Goal: Transaction & Acquisition: Purchase product/service

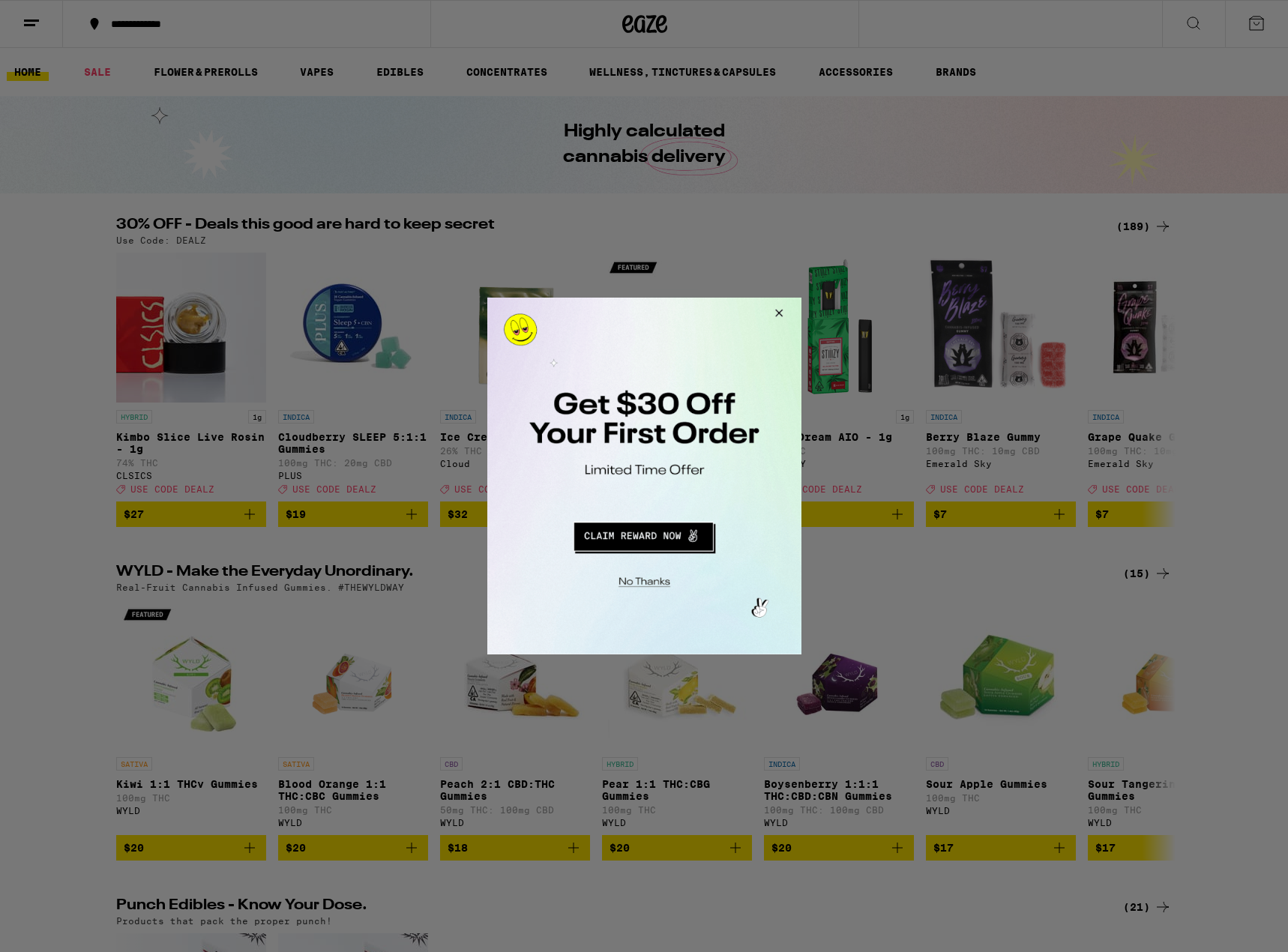
click at [777, 312] on button "Close Modal" at bounding box center [775, 315] width 40 height 36
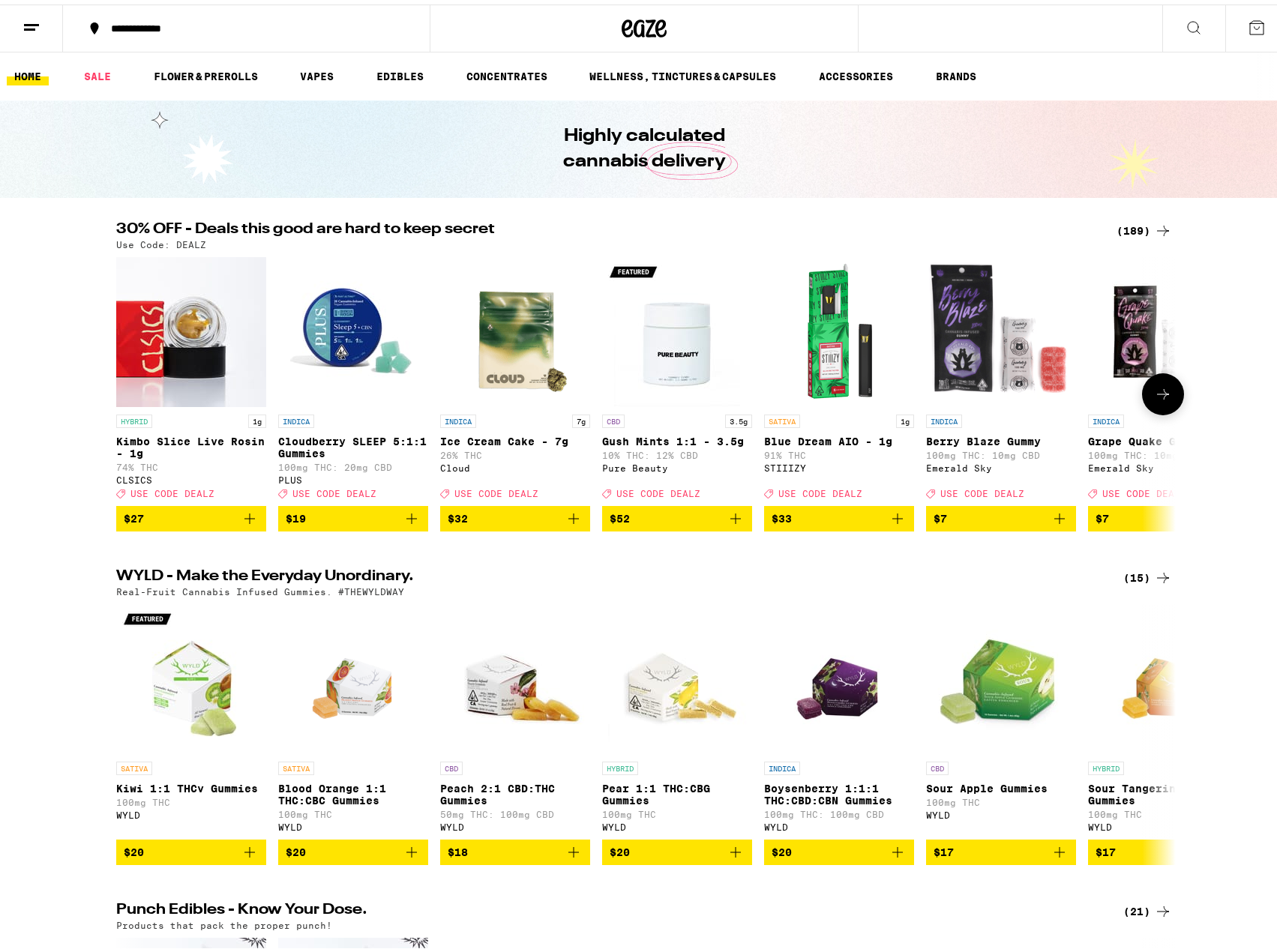
click at [1158, 398] on icon at bounding box center [1163, 389] width 18 height 18
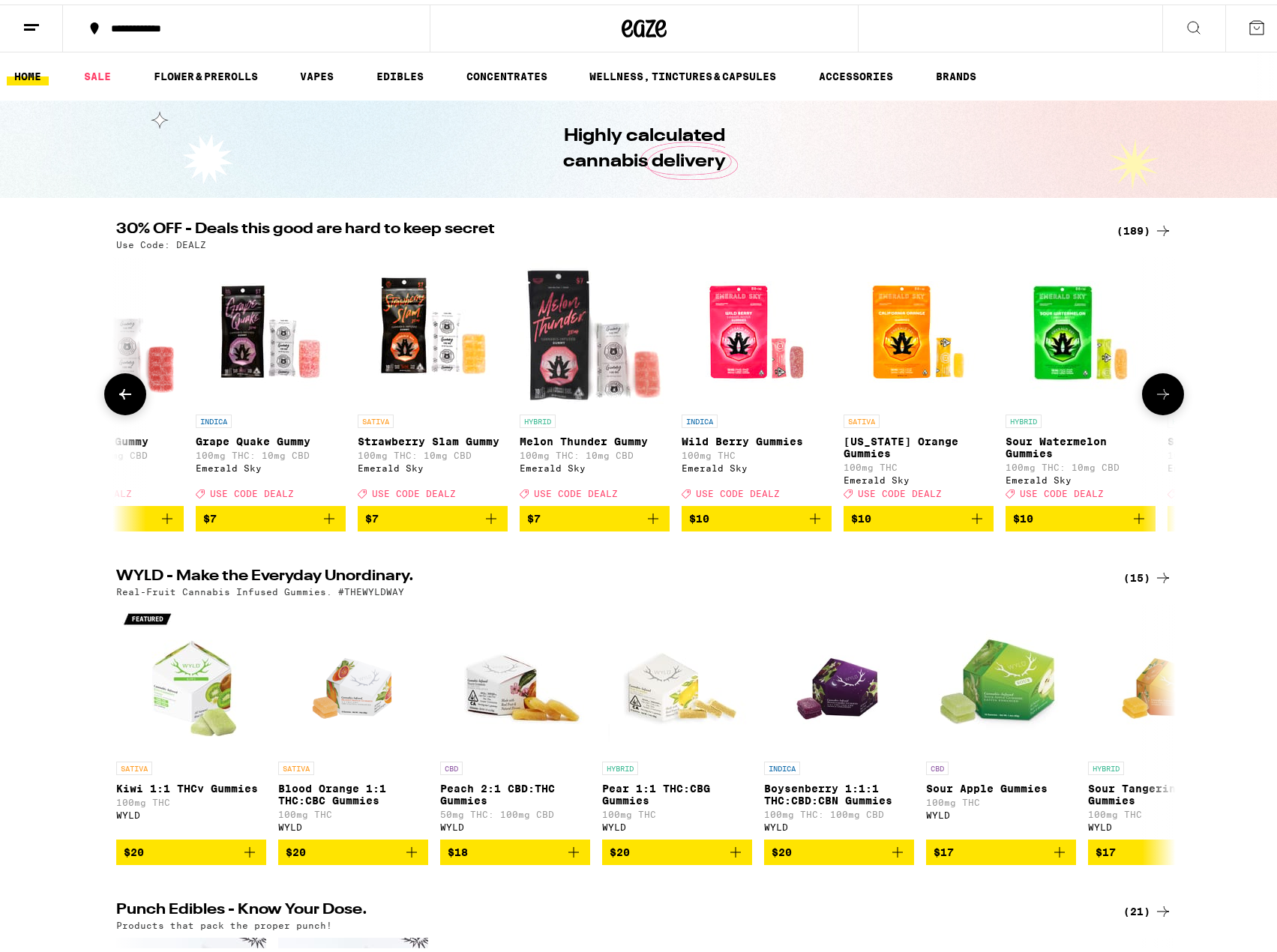
click at [1157, 398] on icon at bounding box center [1163, 389] width 18 height 18
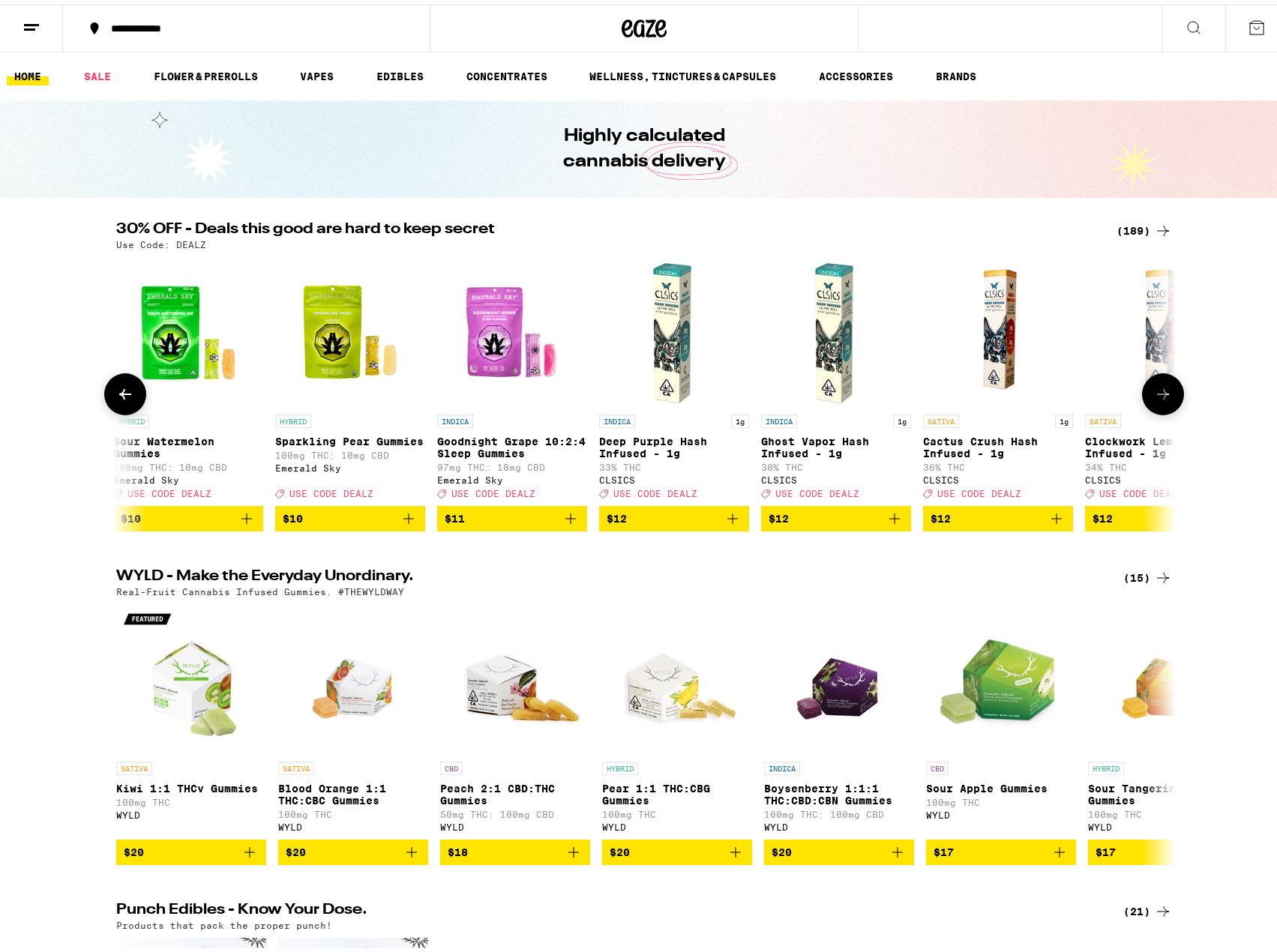
click at [1157, 398] on icon at bounding box center [1163, 389] width 18 height 18
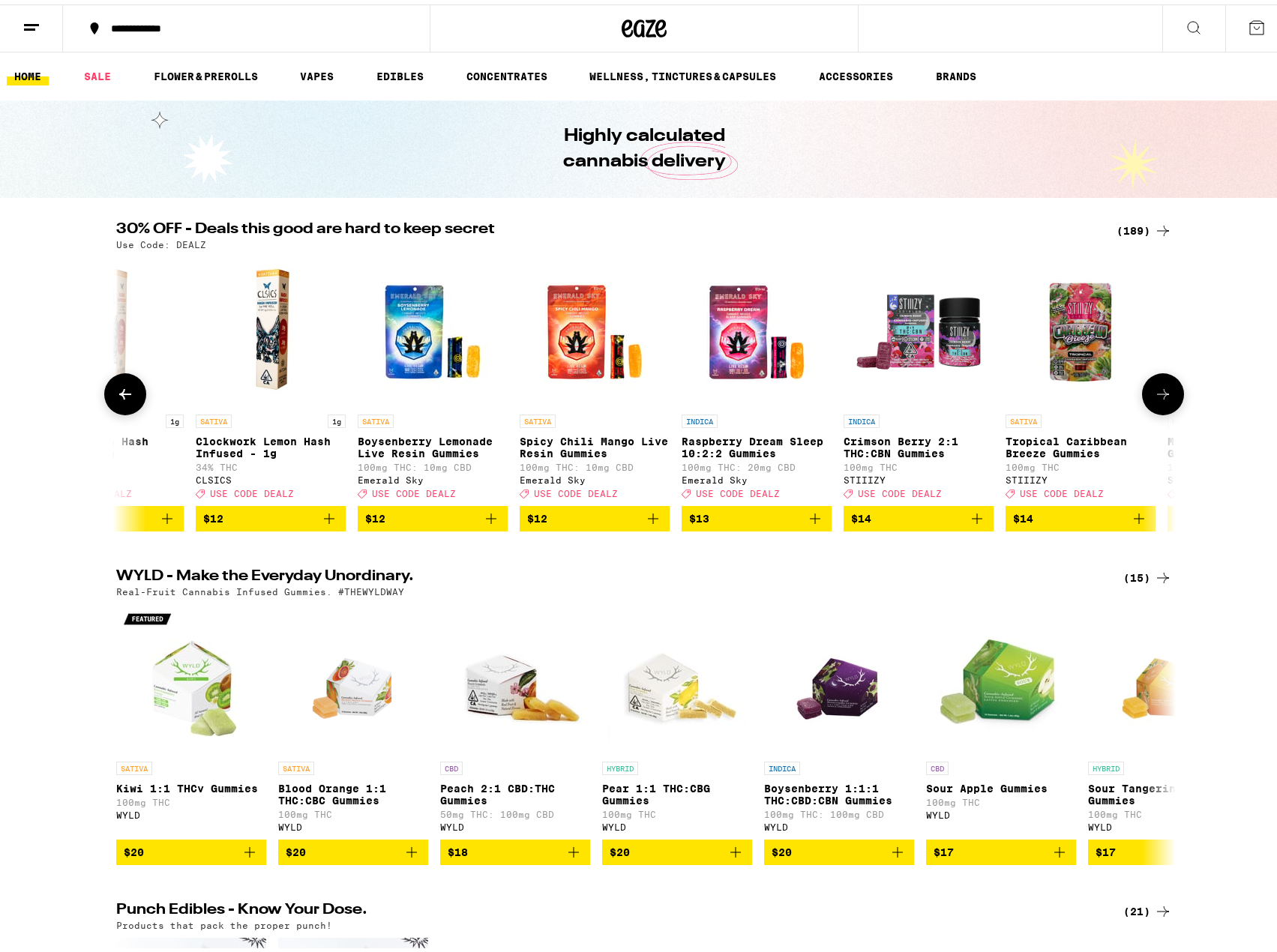
scroll to position [0, 2676]
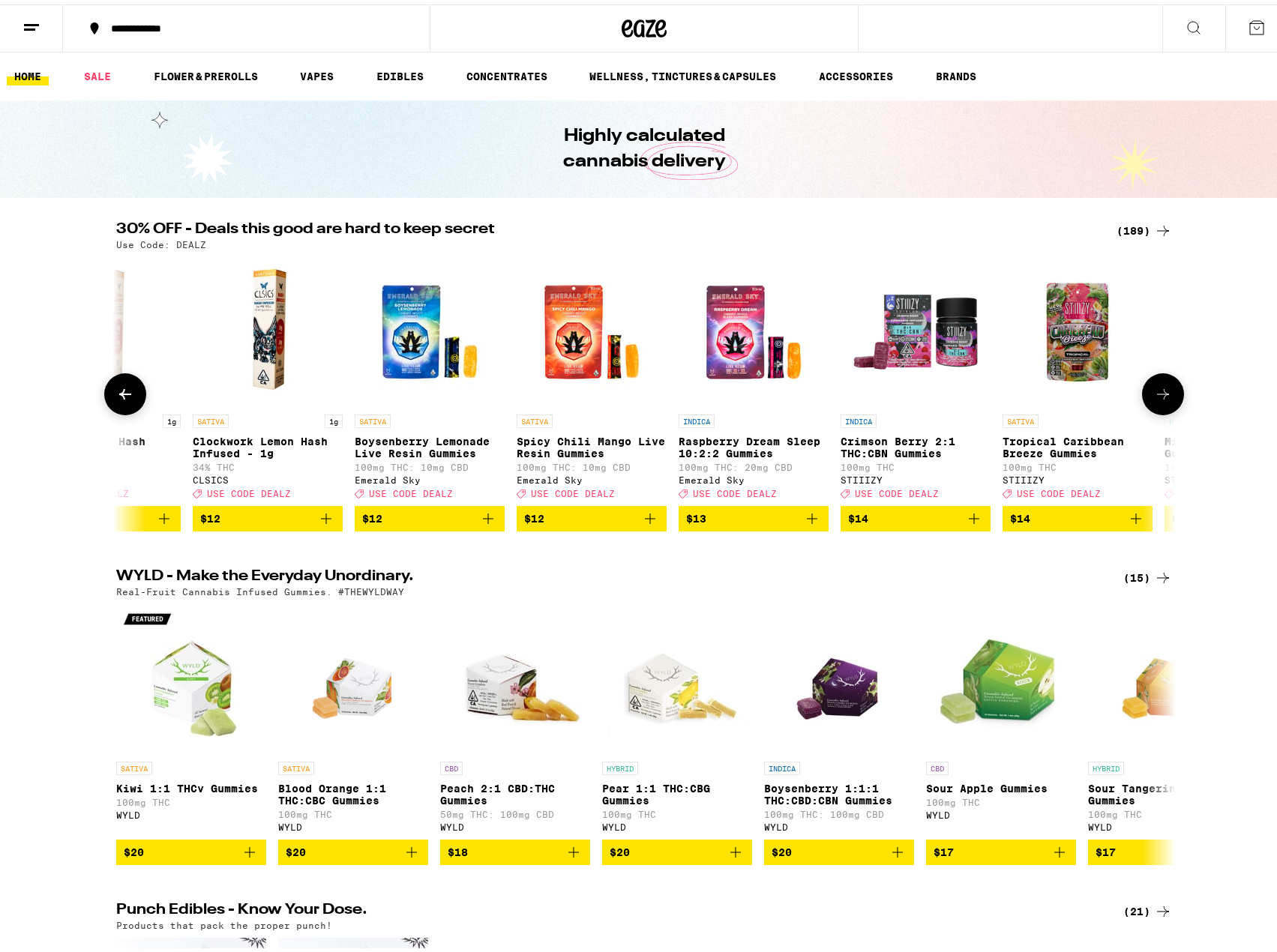
click at [1154, 397] on icon at bounding box center [1163, 389] width 18 height 18
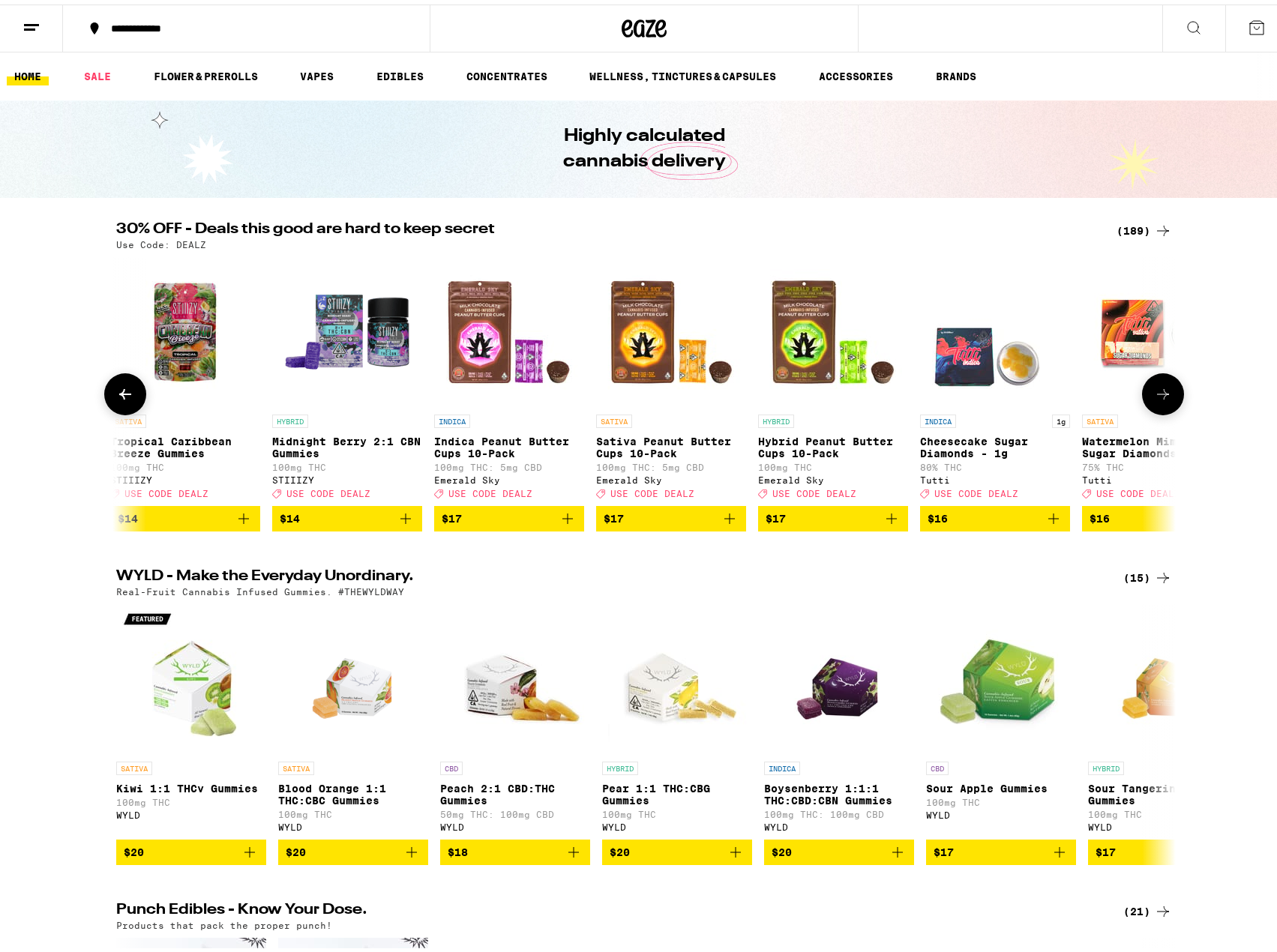
click at [1157, 395] on icon at bounding box center [1163, 389] width 12 height 10
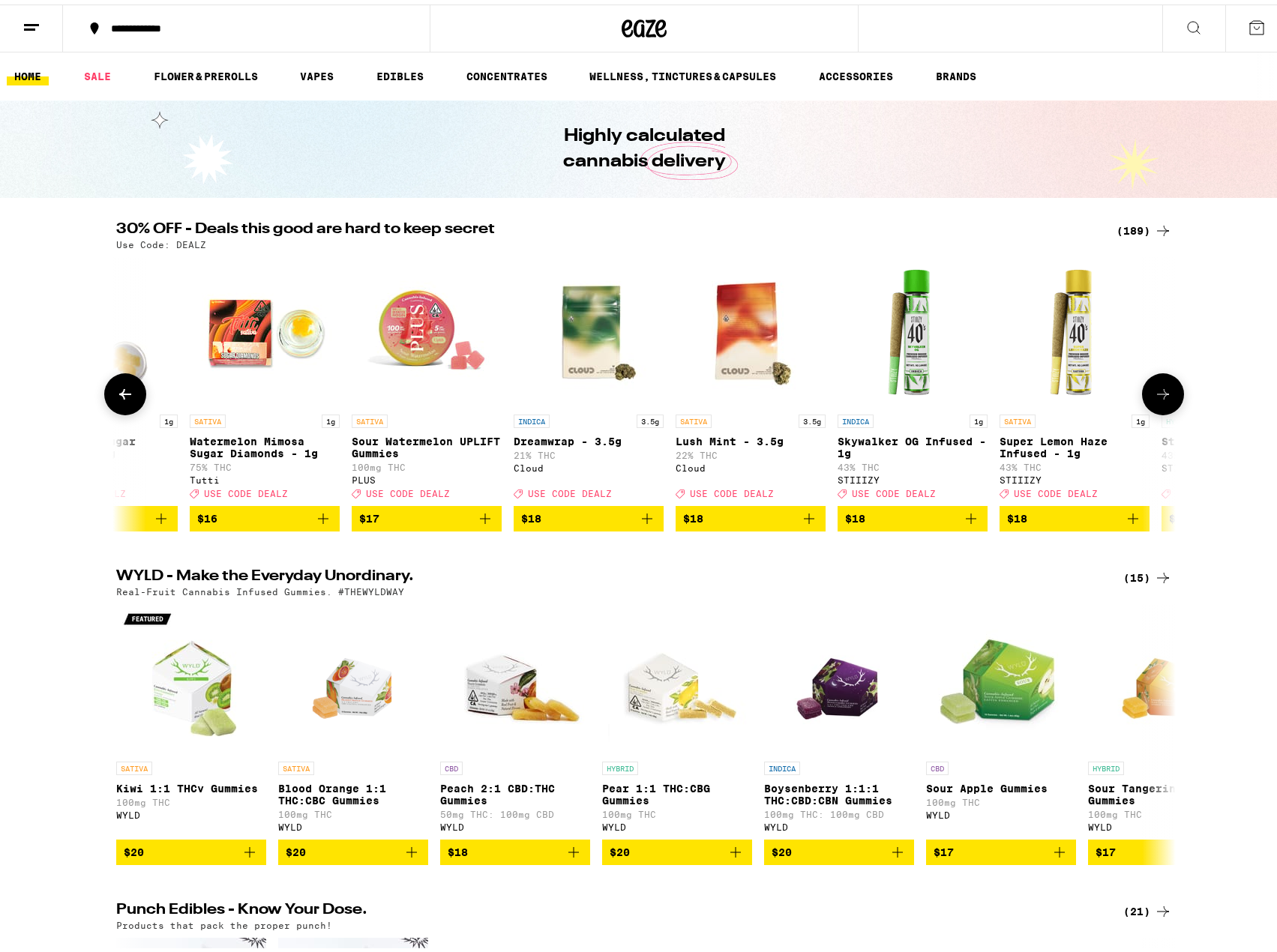
click at [1157, 395] on icon at bounding box center [1163, 389] width 12 height 10
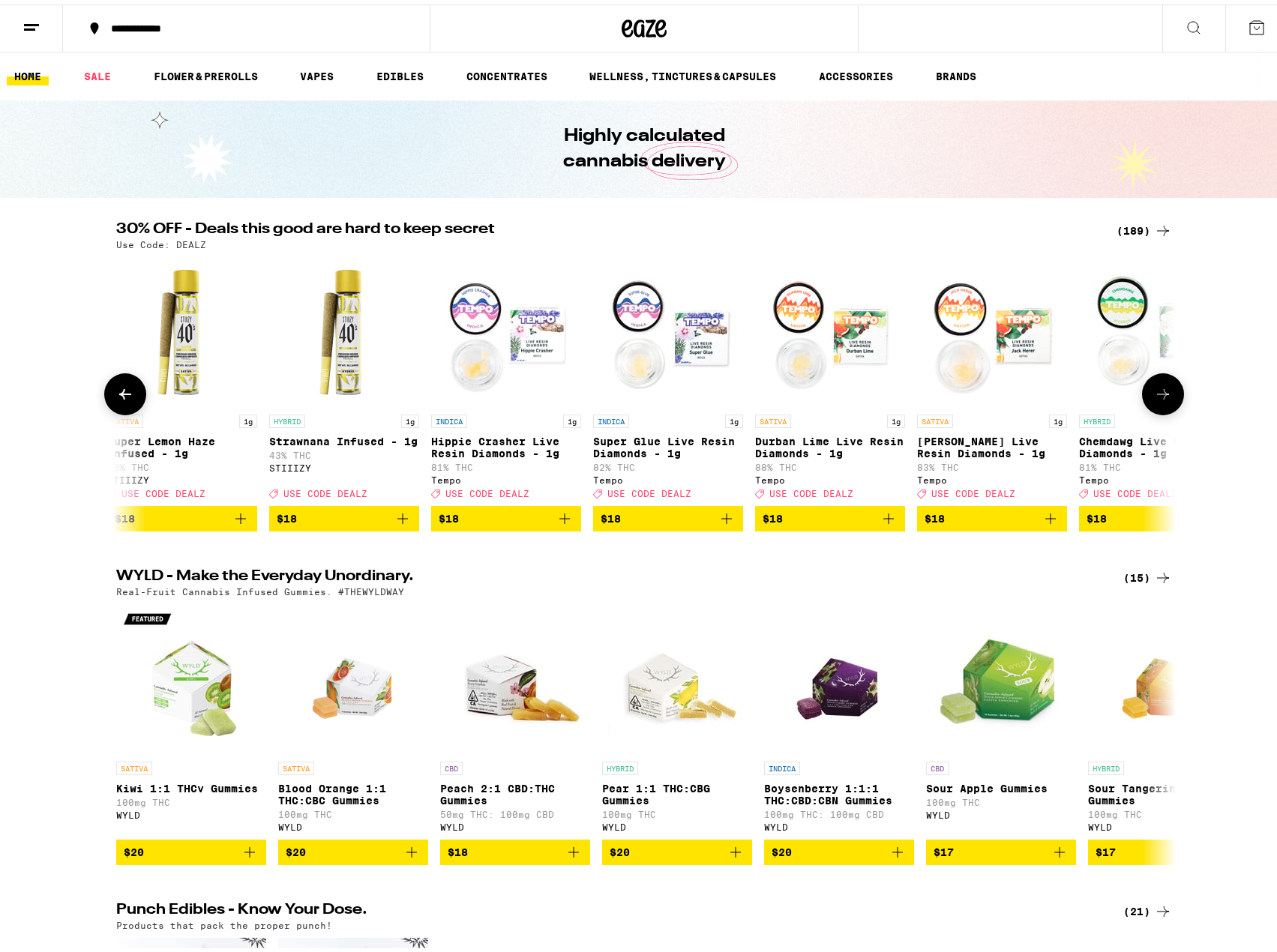
click at [1157, 395] on icon at bounding box center [1163, 389] width 12 height 10
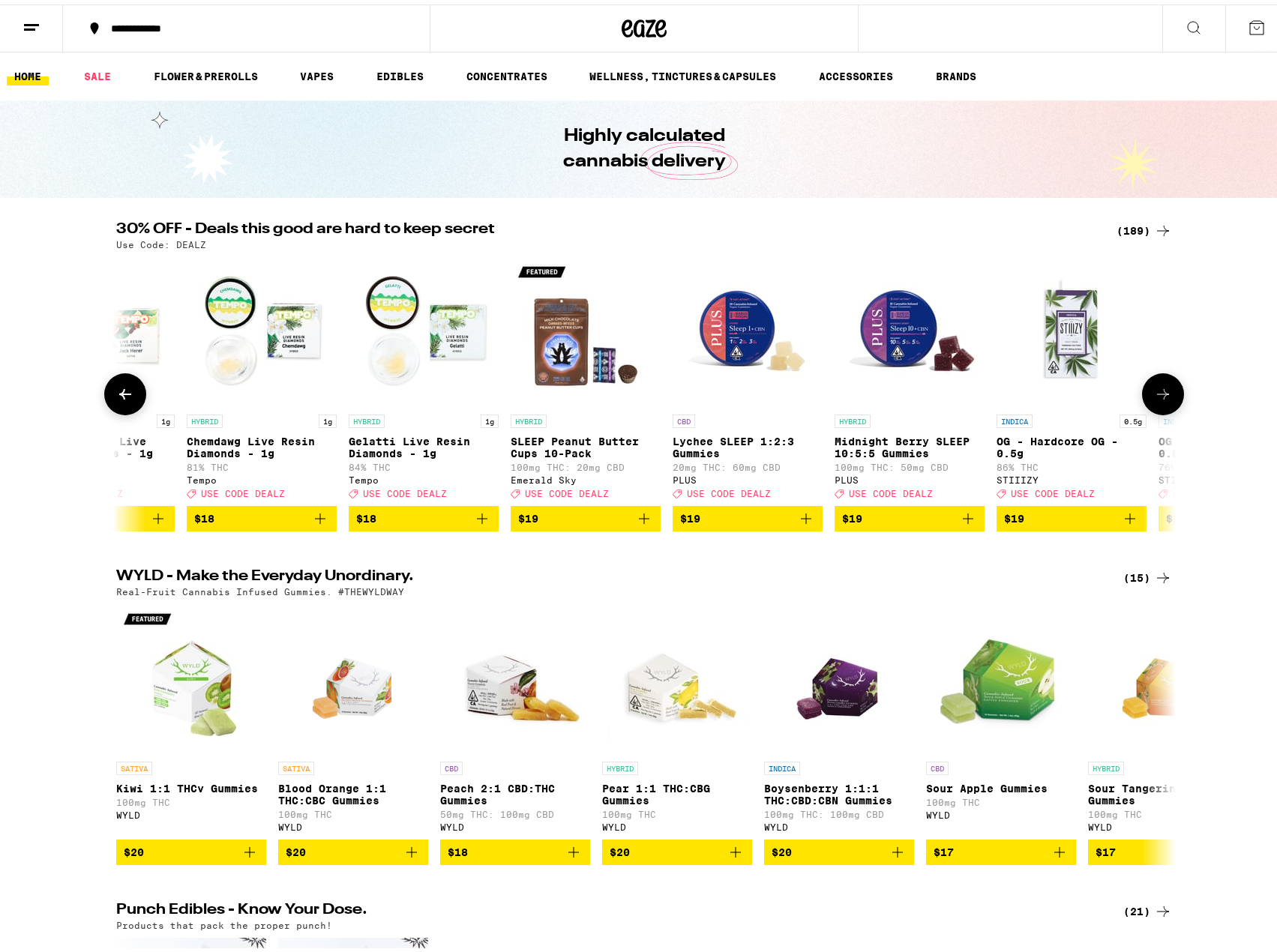
click at [1157, 395] on icon at bounding box center [1163, 389] width 12 height 10
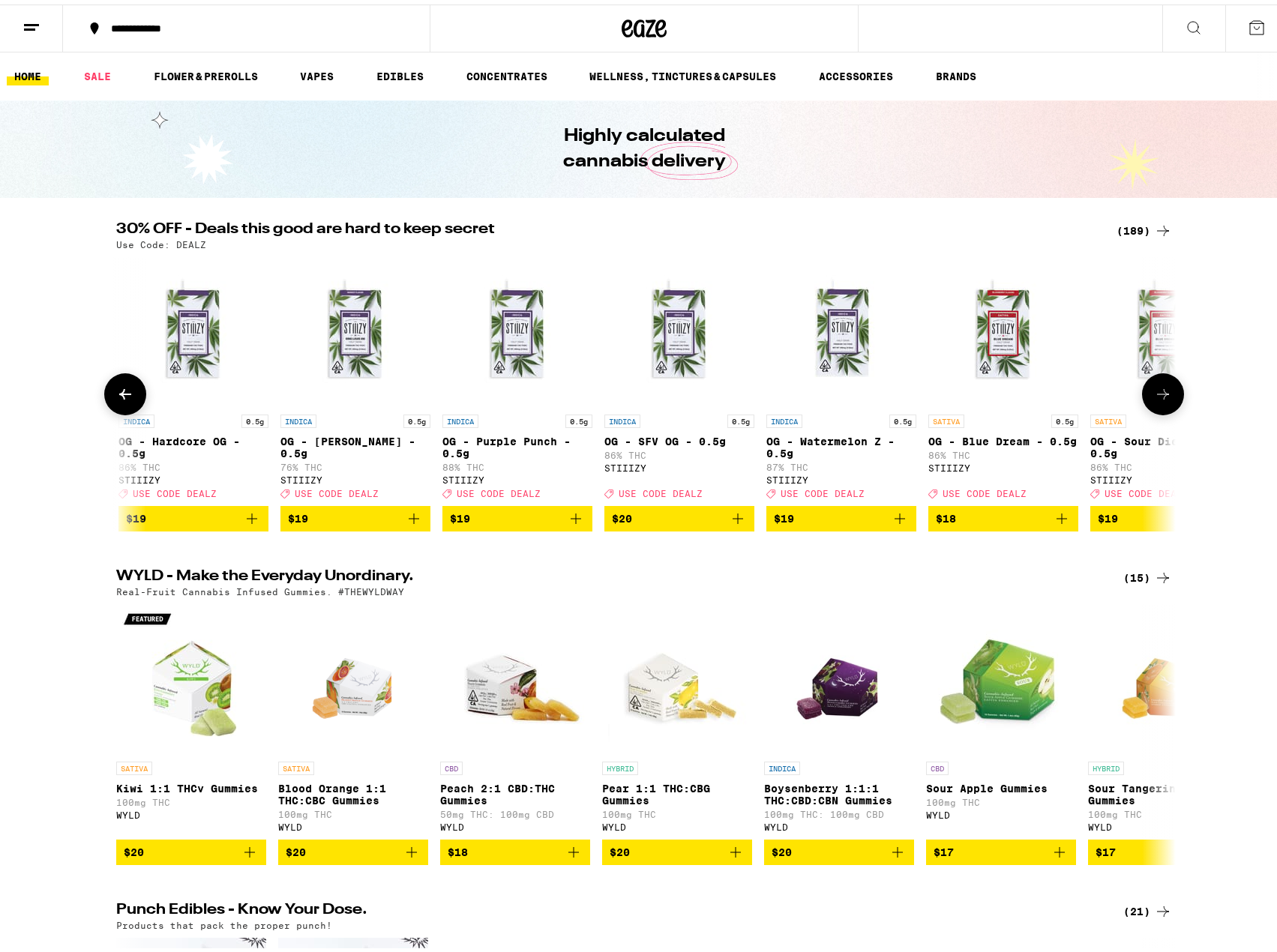
scroll to position [0, 7137]
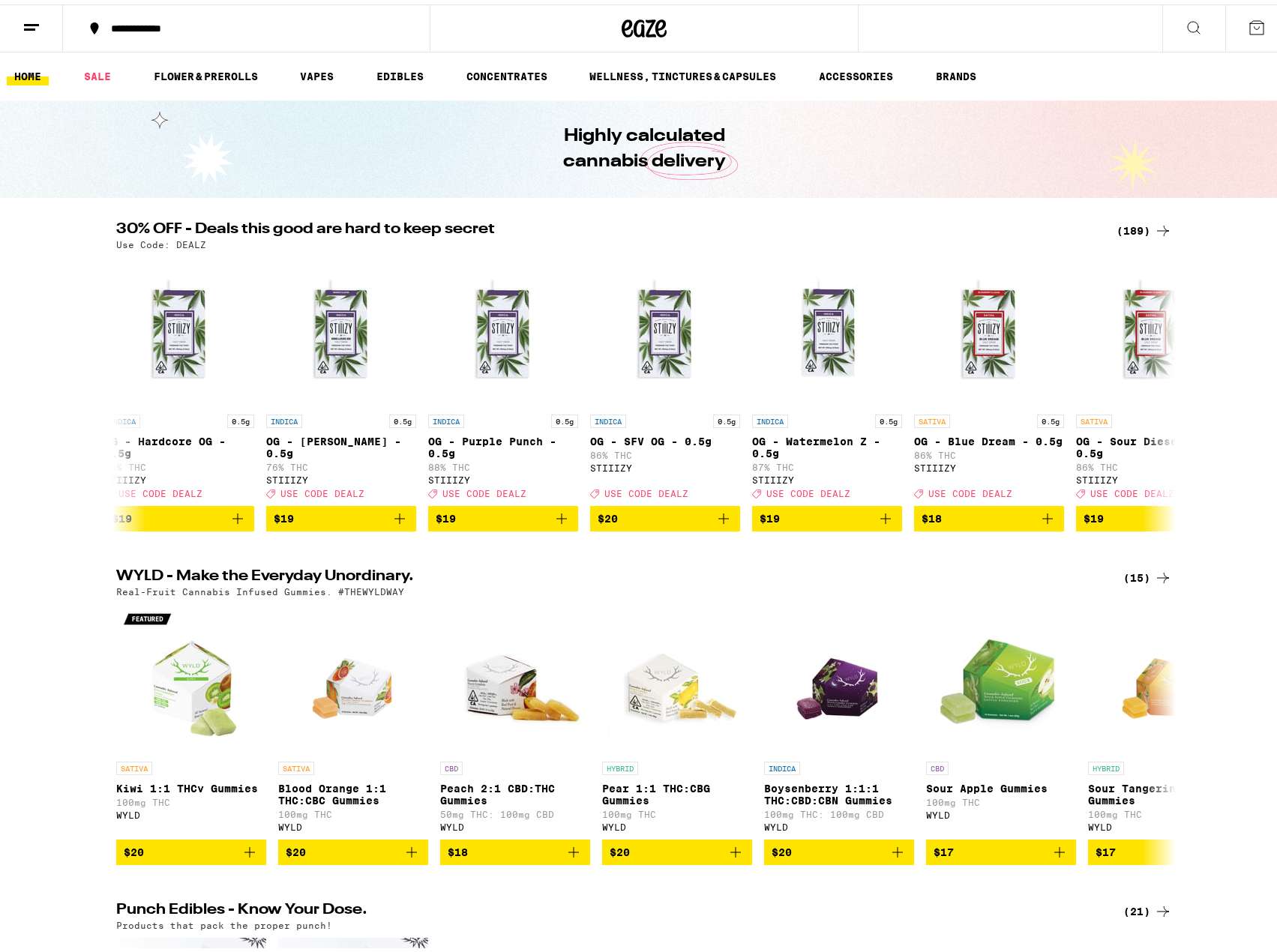
click at [1155, 225] on icon at bounding box center [1163, 226] width 18 height 18
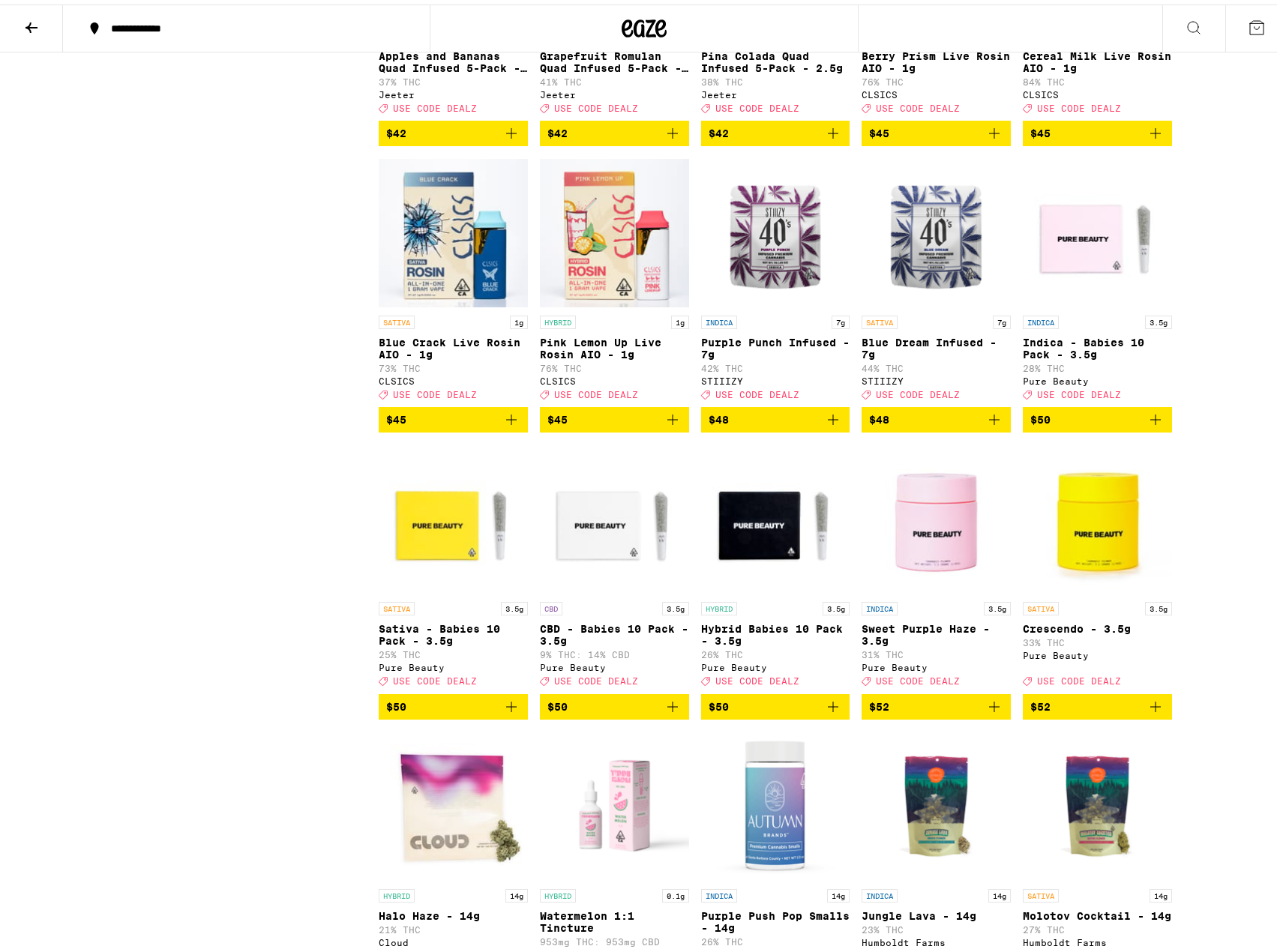
scroll to position [9819, 0]
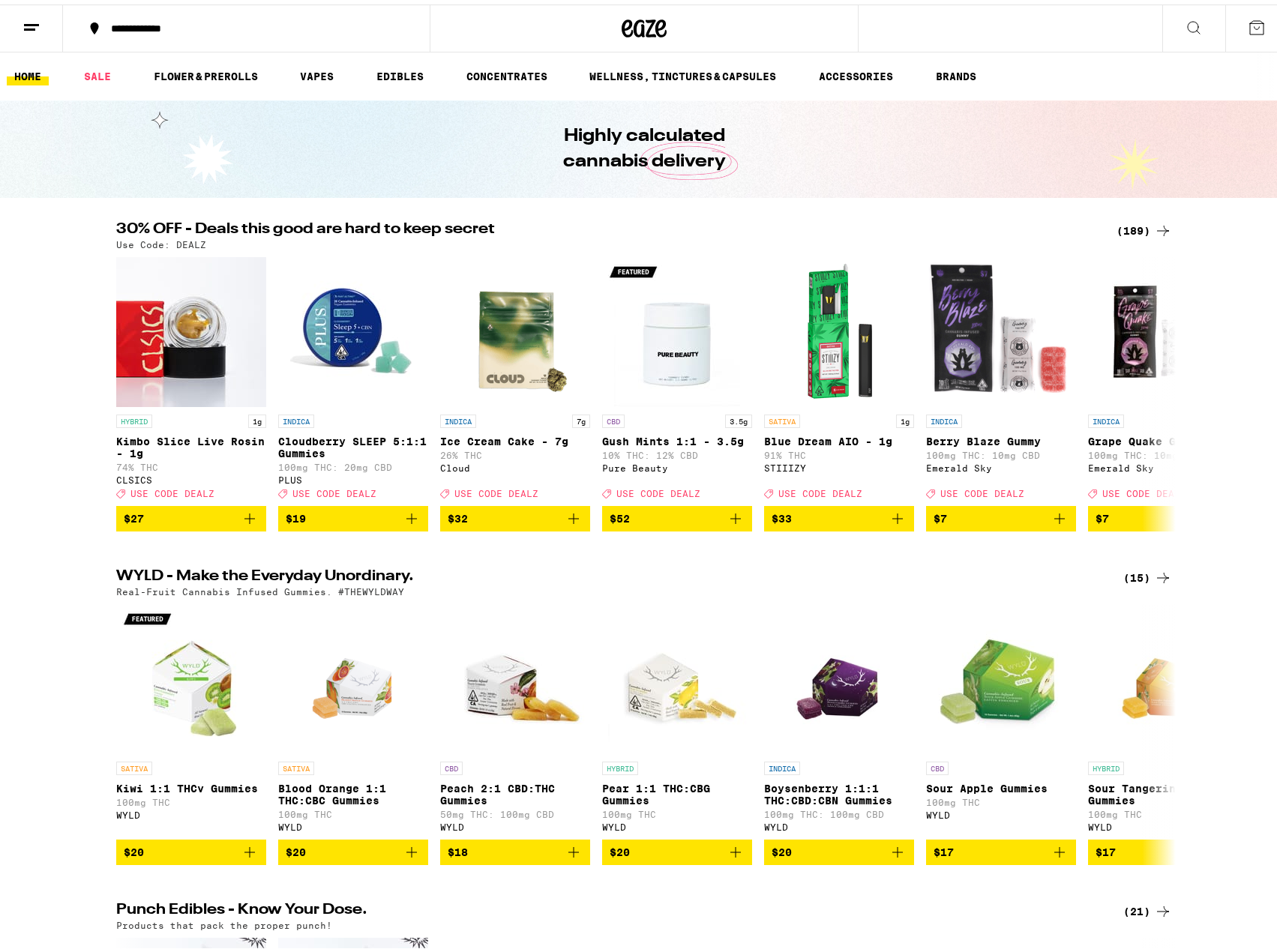
click at [1186, 22] on icon at bounding box center [1193, 22] width 18 height 18
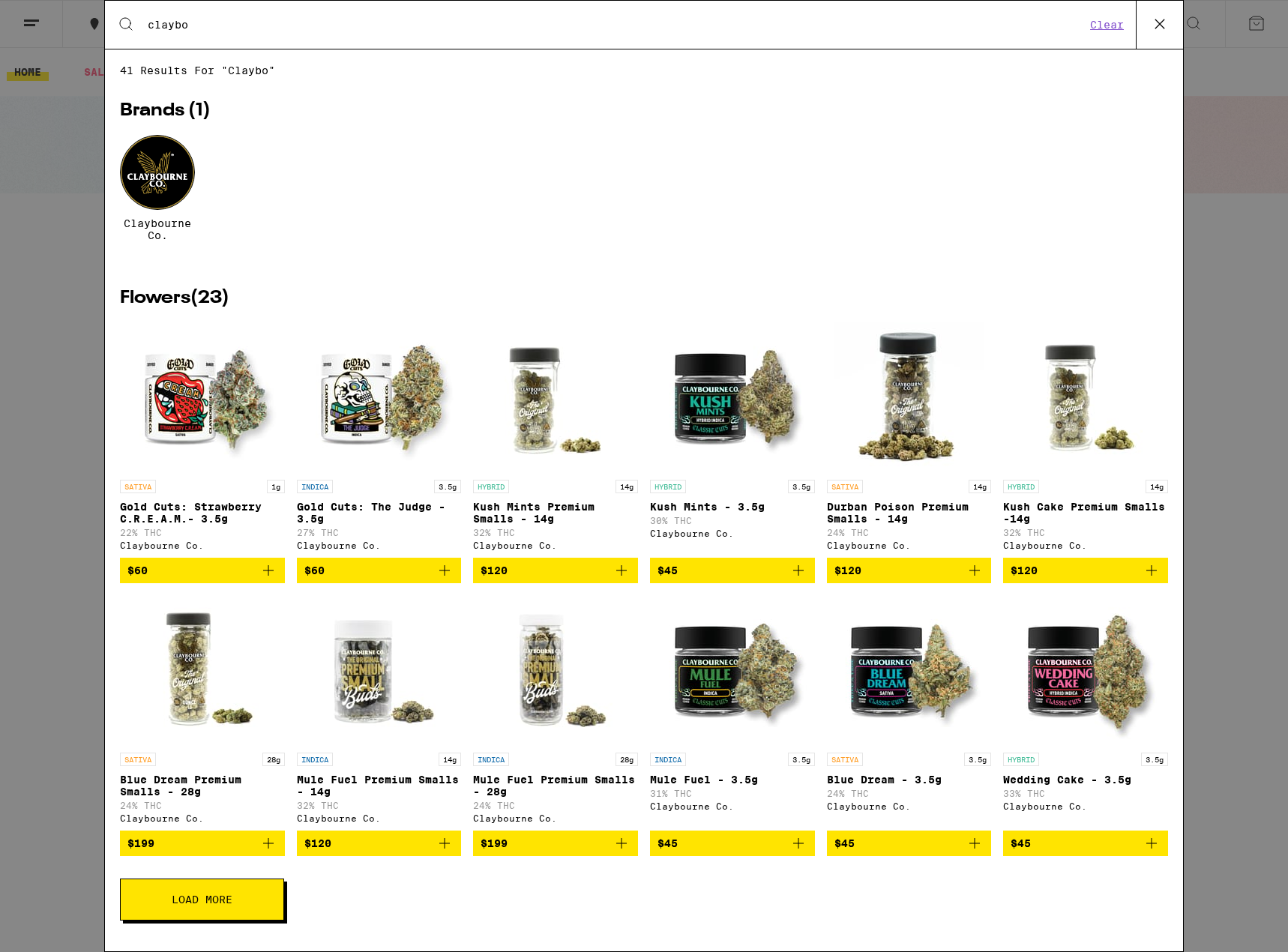
type input "claybo"
click at [176, 177] on div at bounding box center [157, 172] width 75 height 75
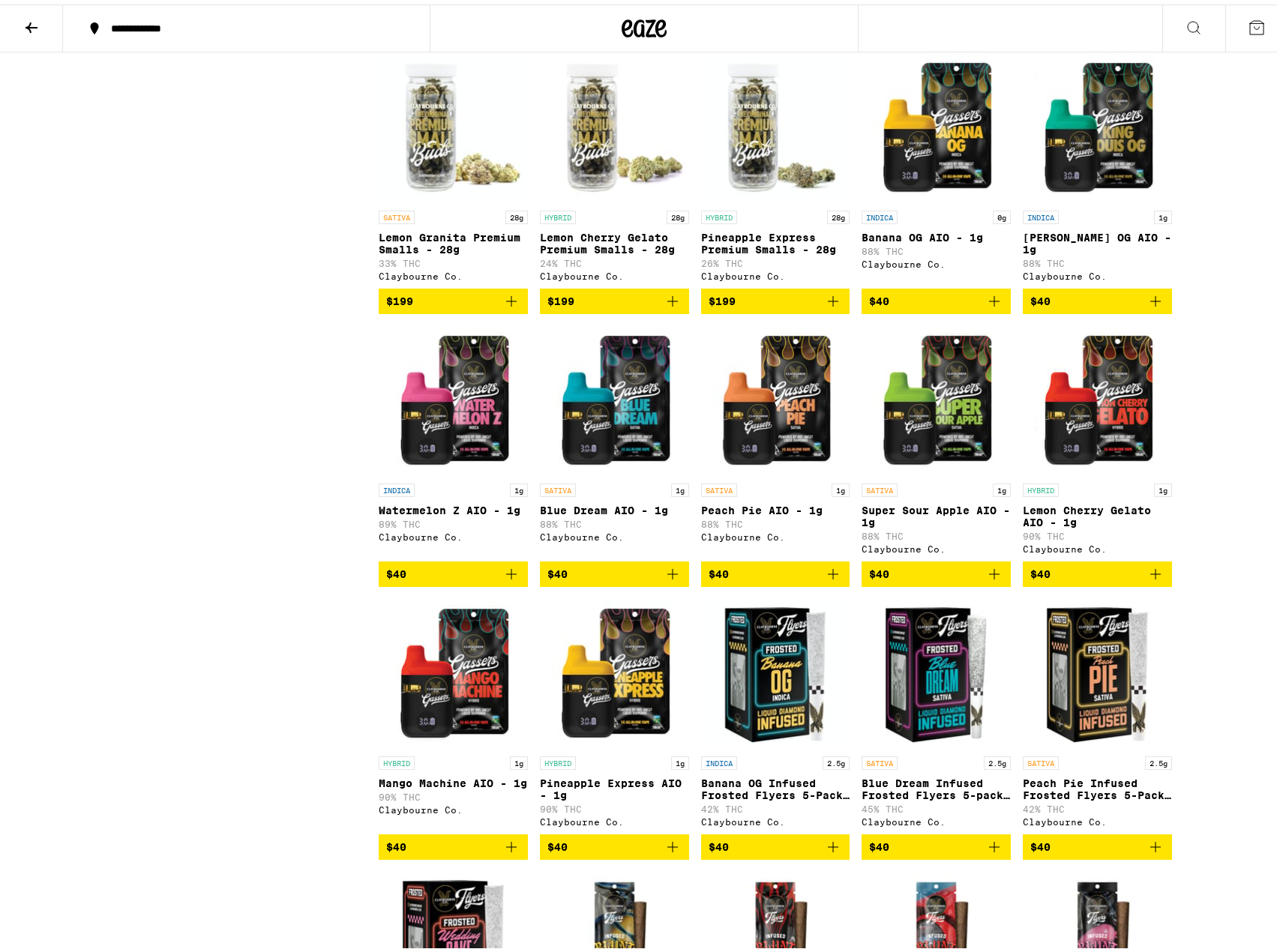
scroll to position [1499, 0]
